Goal: Find contact information: Obtain details needed to contact an individual or organization

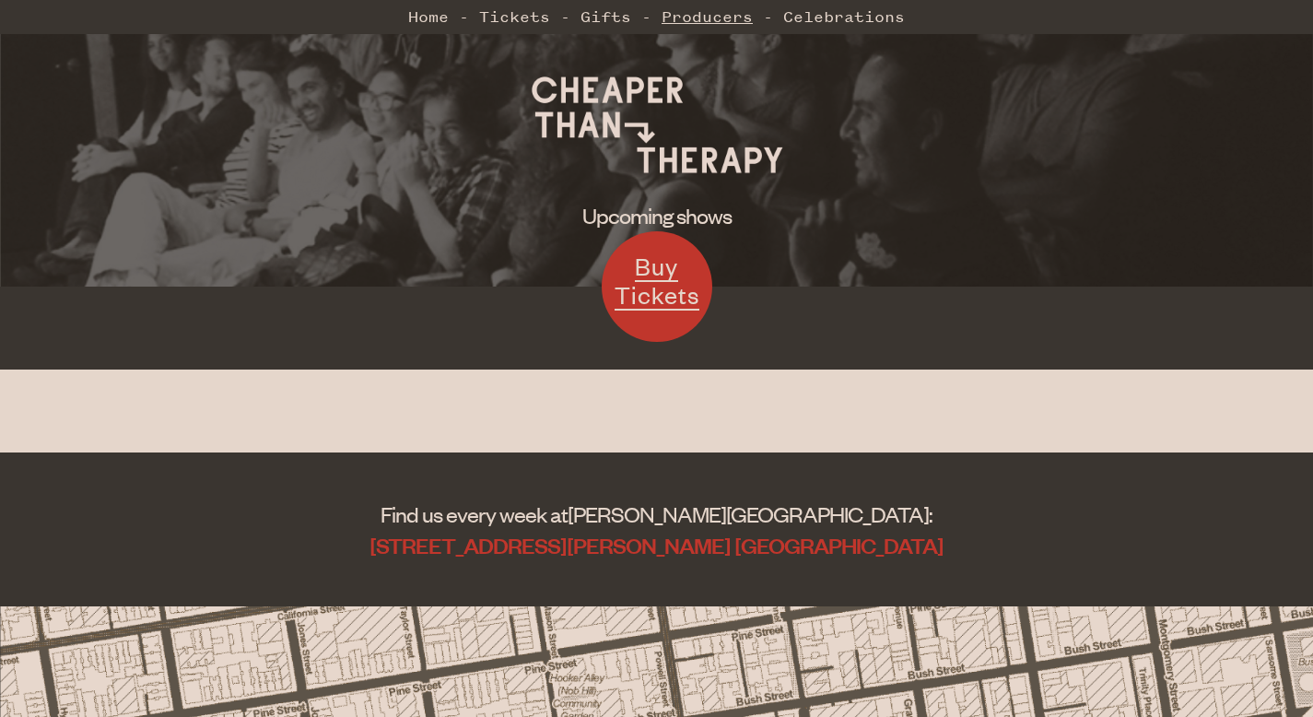
click at [690, 12] on link "Producers" at bounding box center [706, 16] width 91 height 37
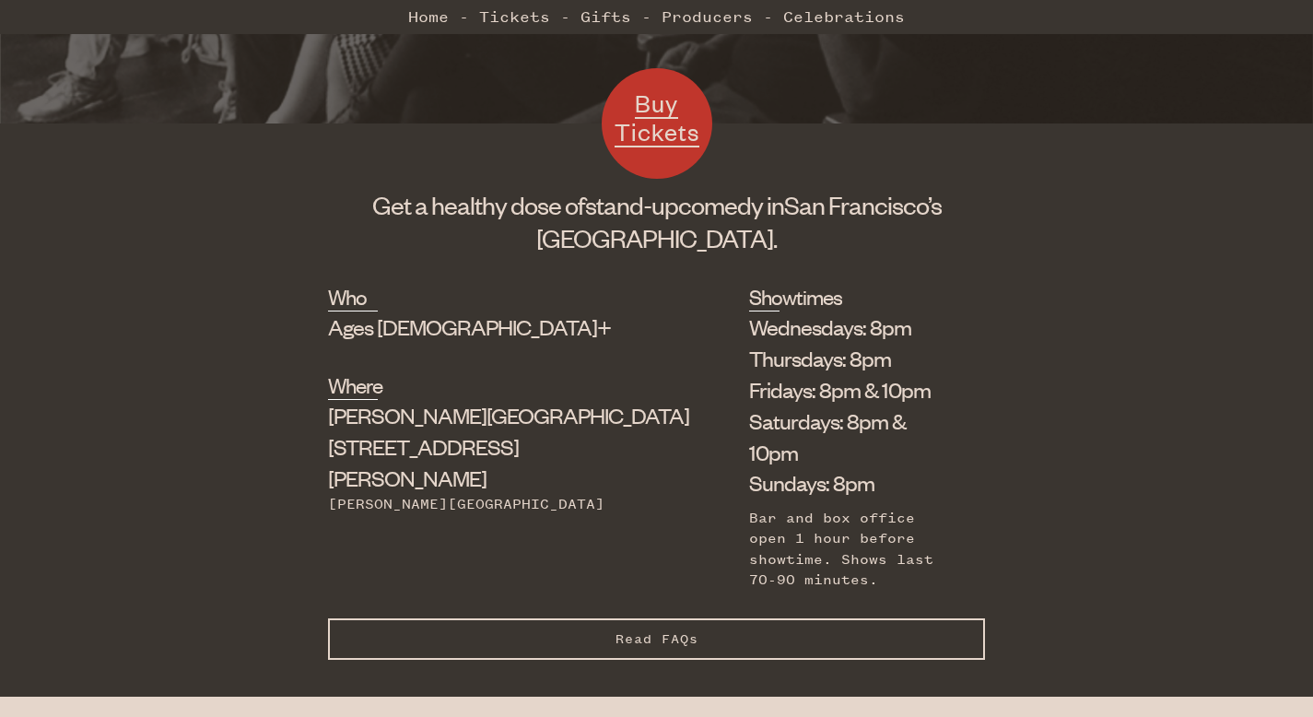
scroll to position [524, 0]
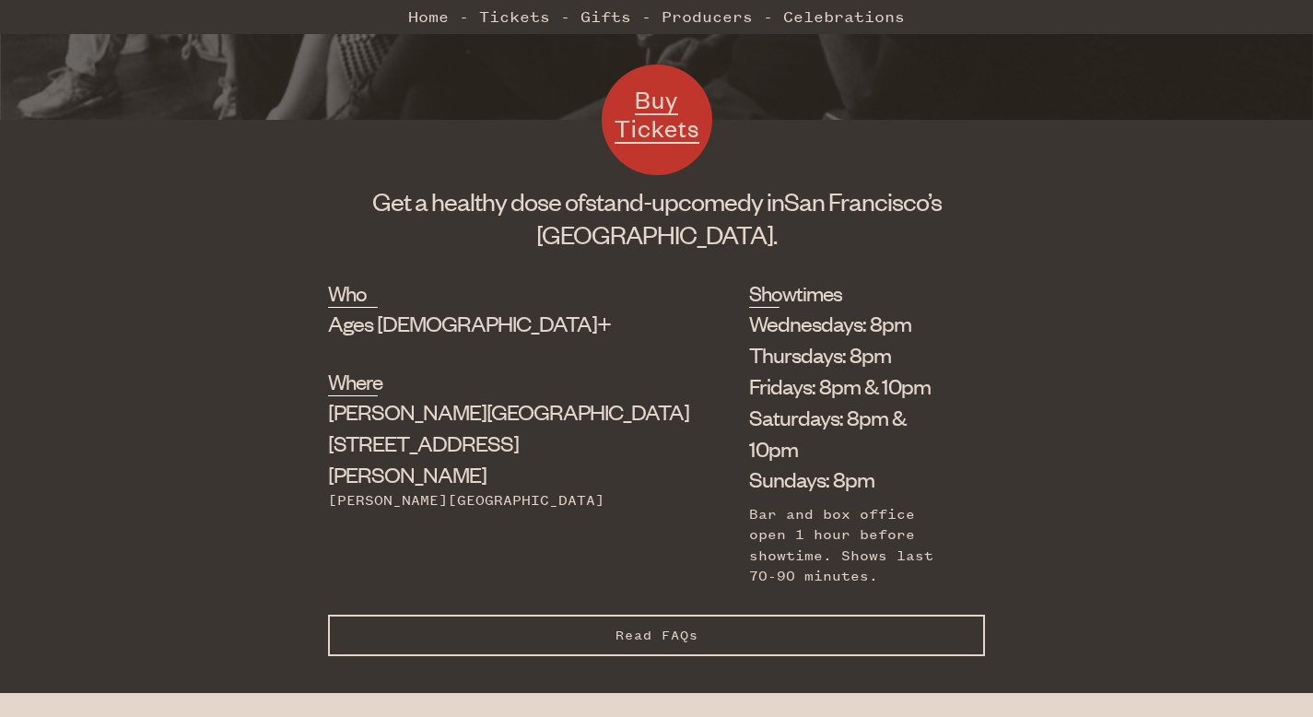
click at [625, 614] on button "Read FAQs Hide FAQs" at bounding box center [656, 634] width 657 height 41
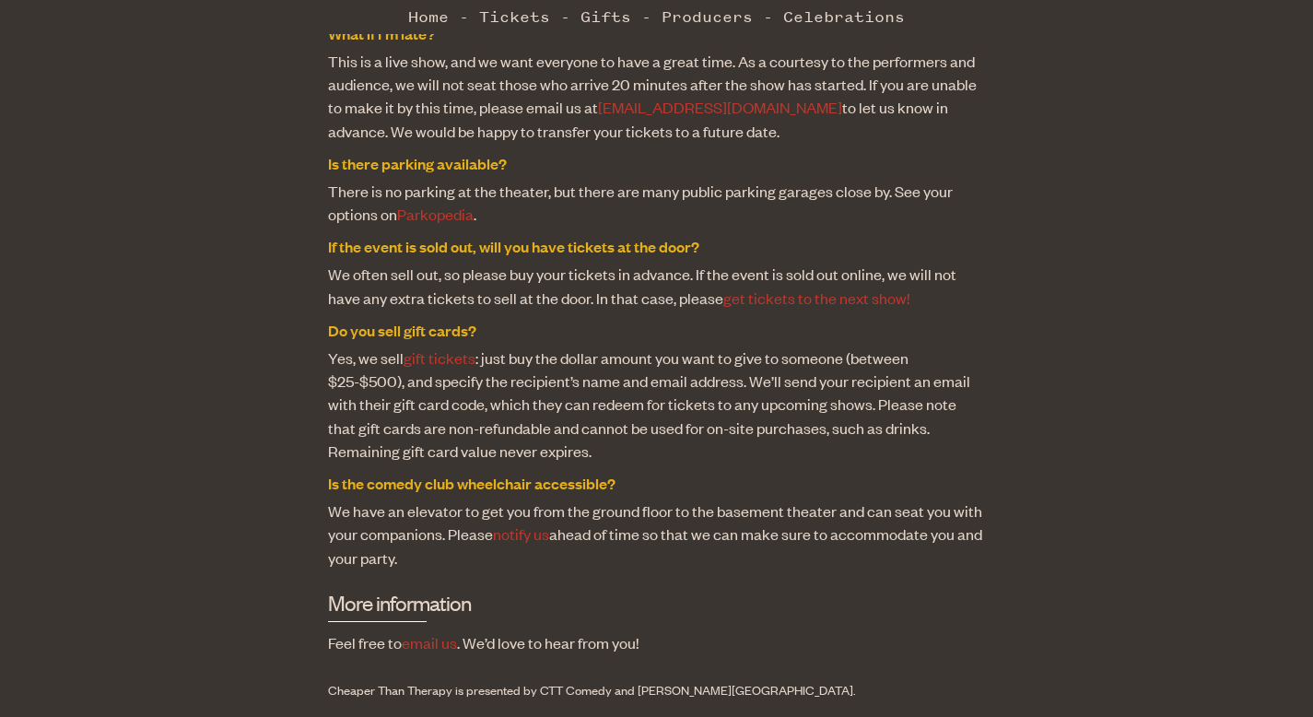
scroll to position [1727, 0]
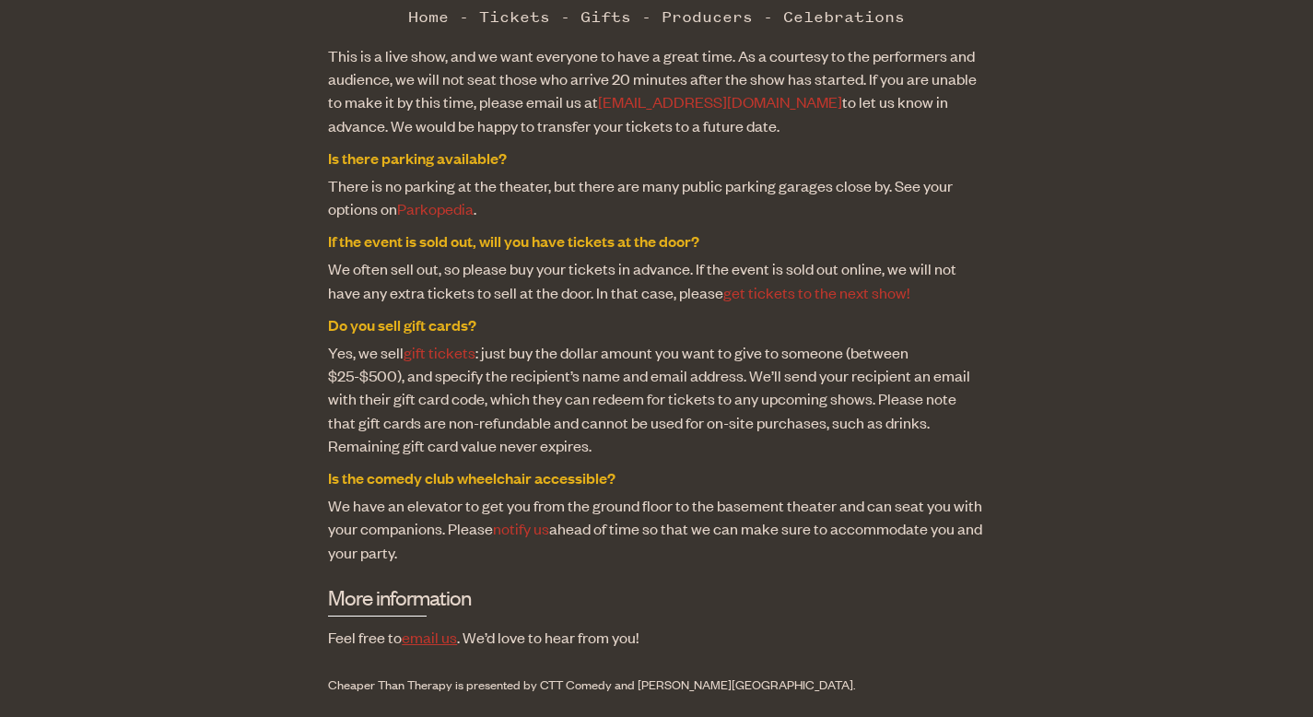
click at [427, 626] on link "email us" at bounding box center [429, 636] width 55 height 20
click at [426, 626] on link "email us" at bounding box center [429, 636] width 55 height 20
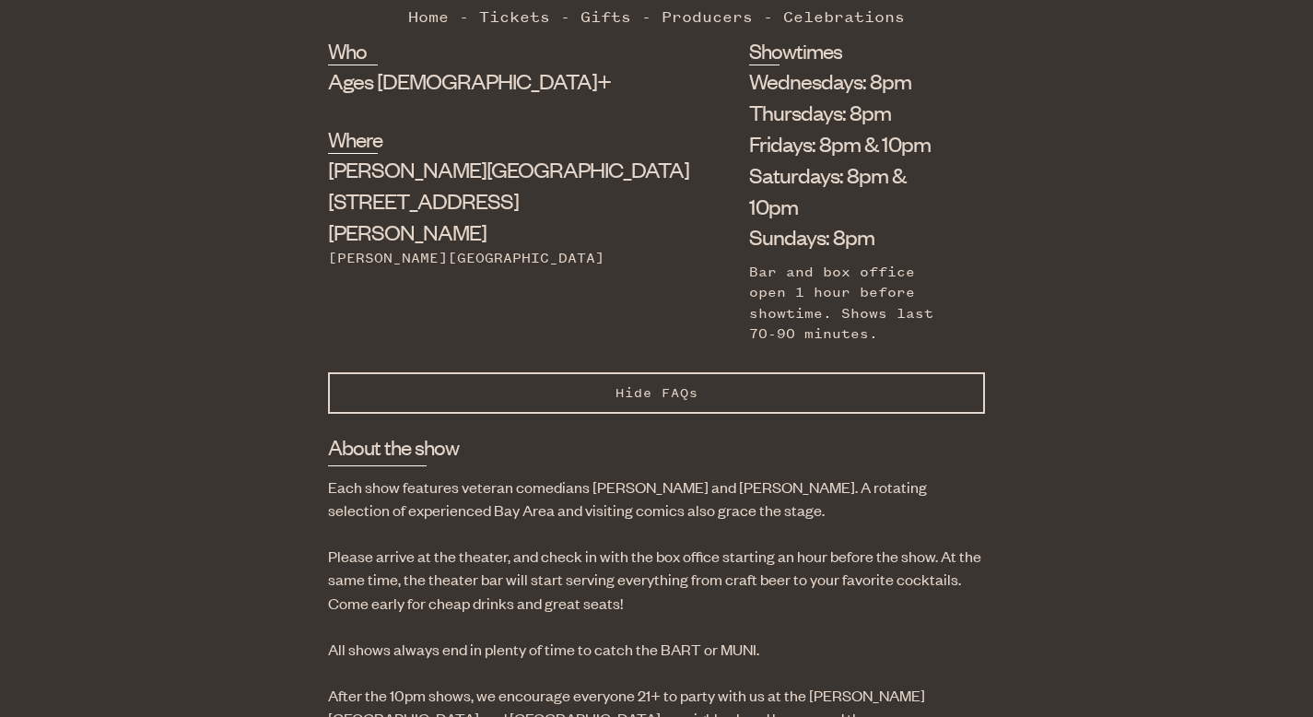
scroll to position [0, 0]
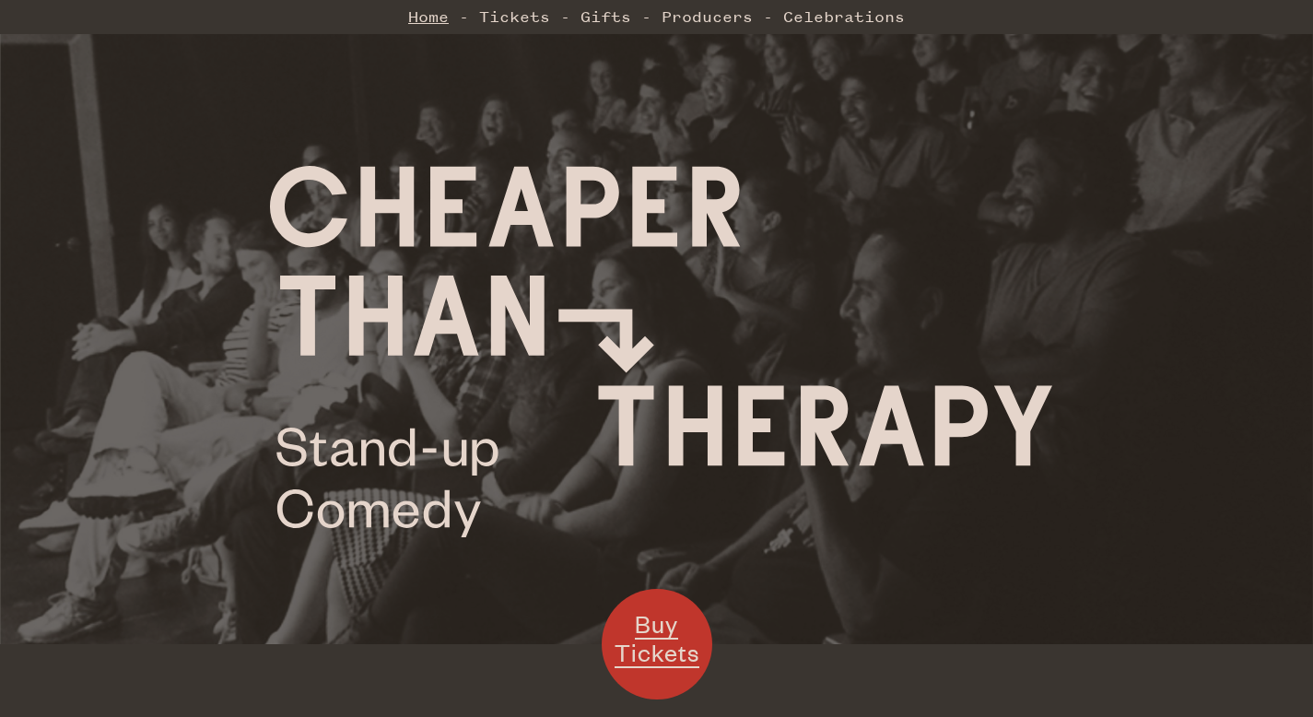
click at [423, 7] on link "Home" at bounding box center [428, 16] width 41 height 37
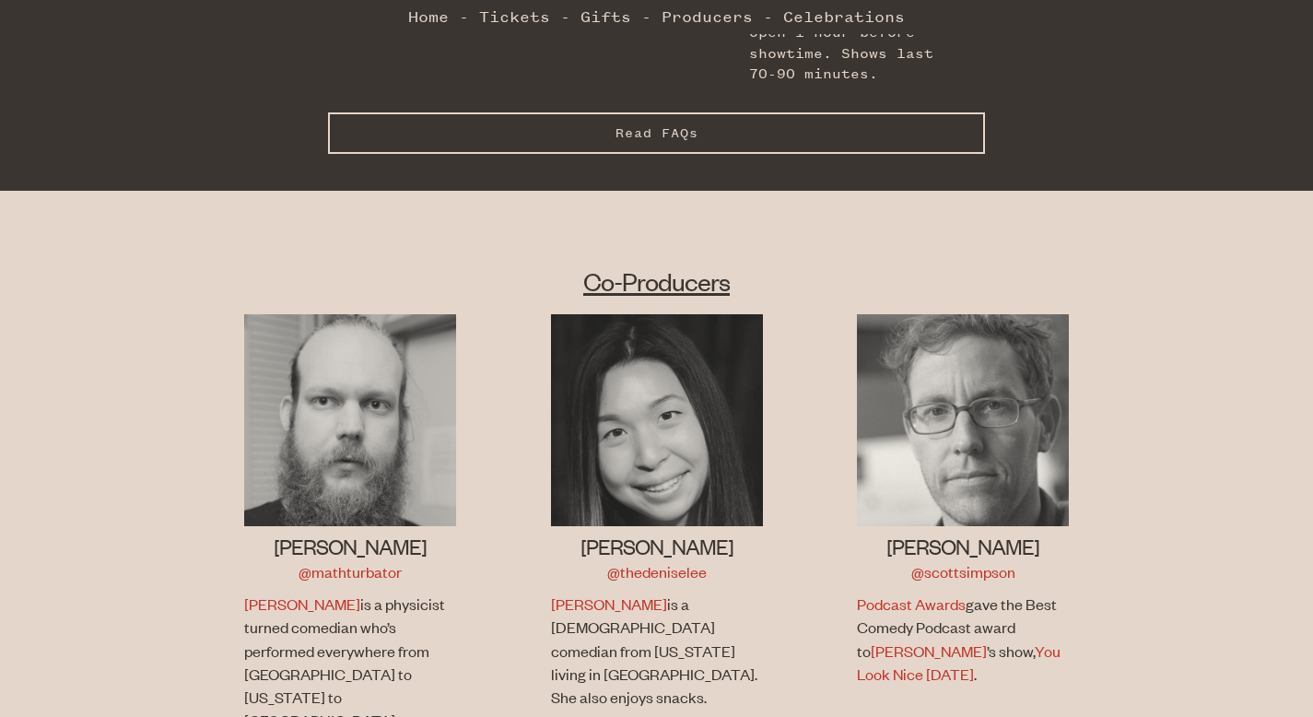
scroll to position [657, 0]
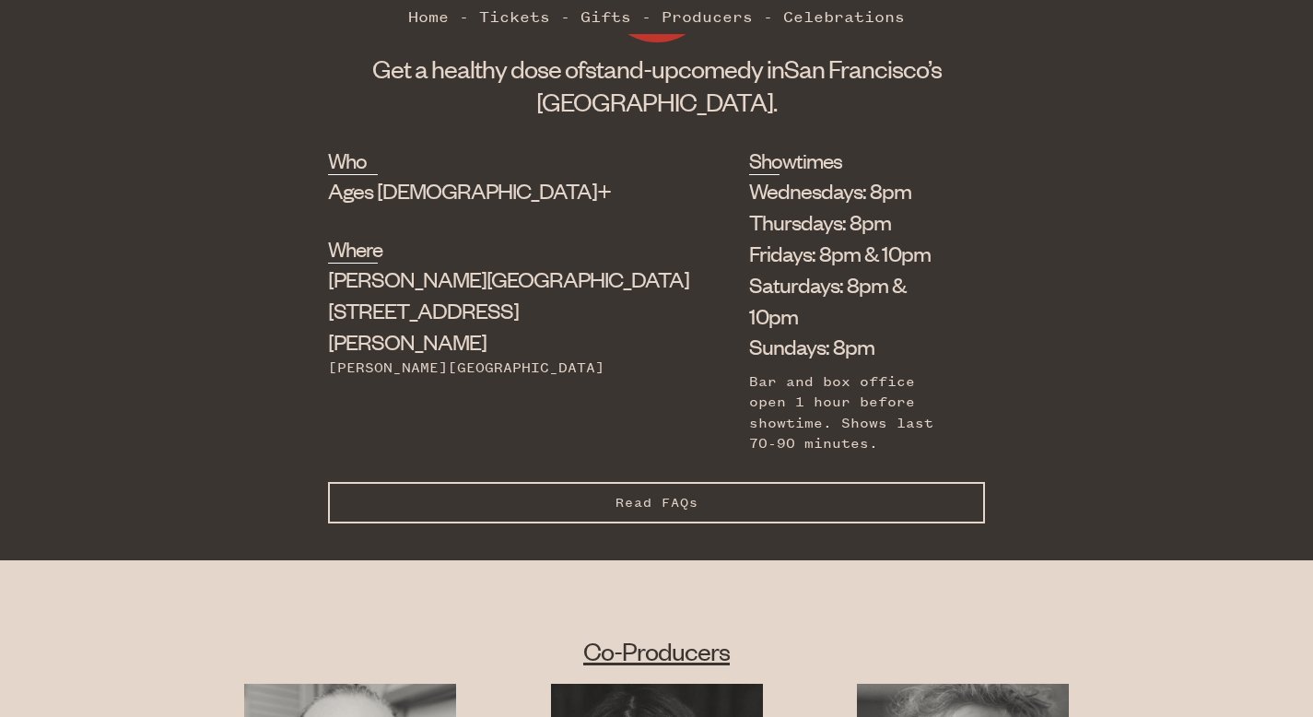
click at [628, 495] on span "Read FAQs" at bounding box center [656, 503] width 83 height 16
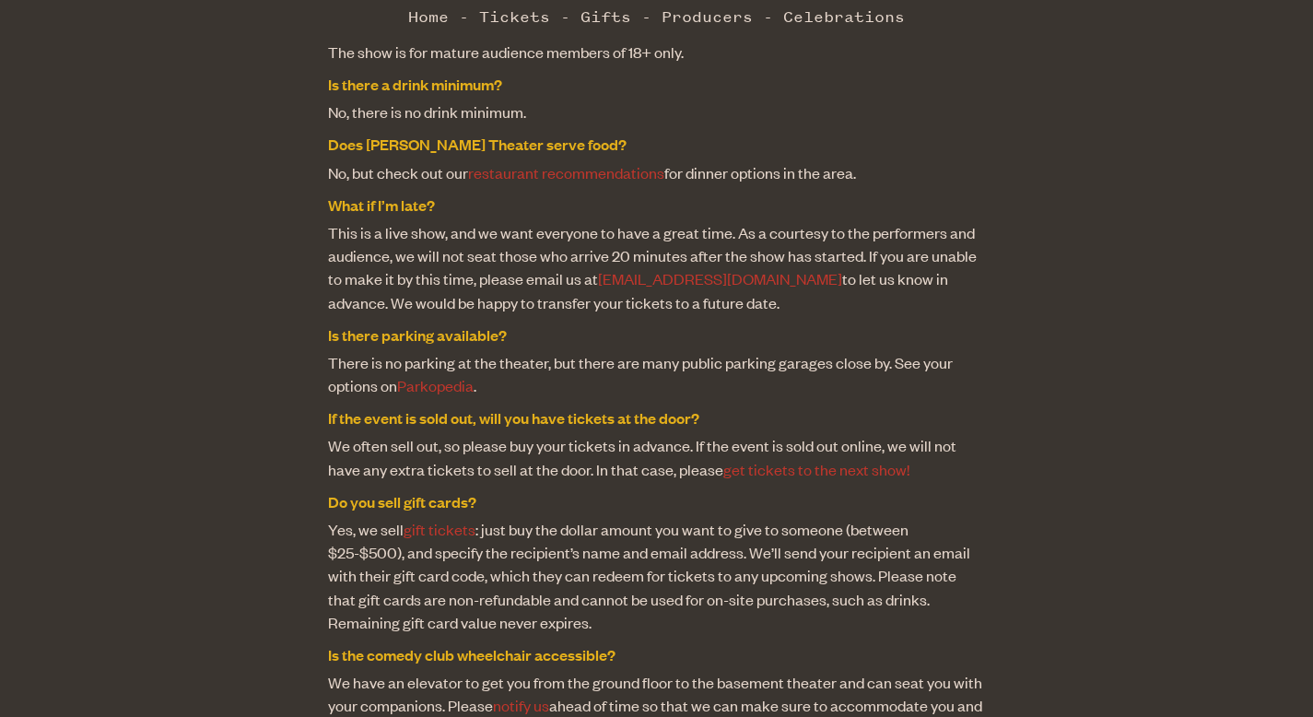
scroll to position [1512, 0]
